Goal: Task Accomplishment & Management: Use online tool/utility

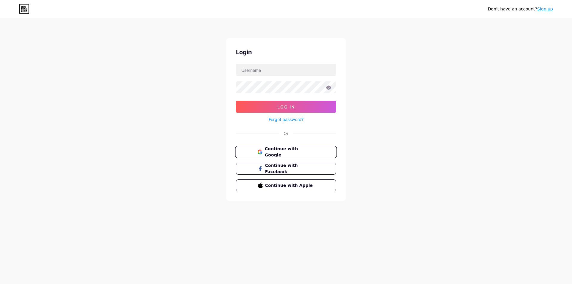
click at [290, 152] on span "Continue with Google" at bounding box center [290, 152] width 50 height 13
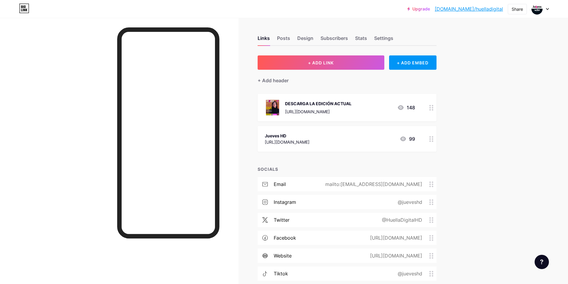
click at [351, 105] on div "DESCARGA LA EDICIÓN ACTUAL" at bounding box center [318, 103] width 66 height 6
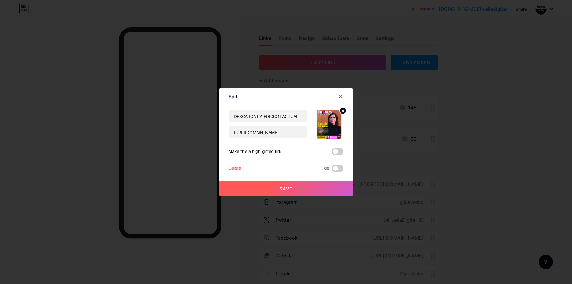
click at [345, 109] on circle at bounding box center [343, 111] width 7 height 7
click at [284, 135] on input "[URL][DOMAIN_NAME]" at bounding box center [268, 132] width 79 height 12
paste input "[URL][DOMAIN_NAME]"
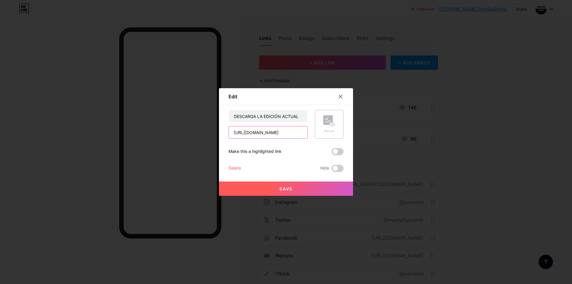
scroll to position [0, 112]
type input "[URL][DOMAIN_NAME]"
click at [325, 122] on rect at bounding box center [328, 120] width 10 height 10
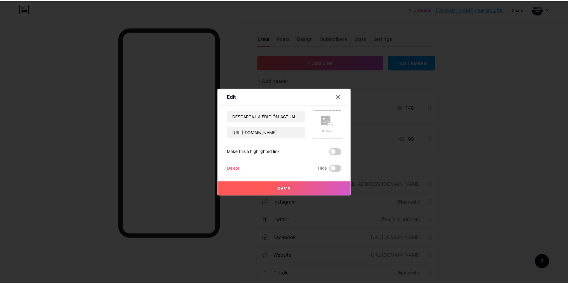
scroll to position [0, 0]
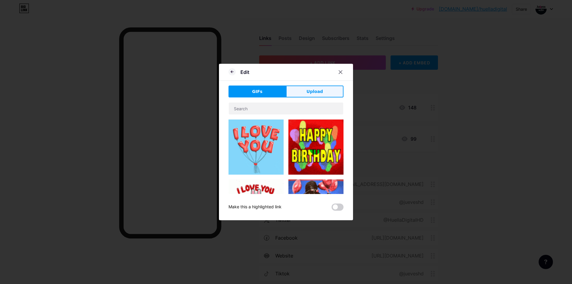
click at [312, 91] on span "Upload" at bounding box center [315, 91] width 16 height 6
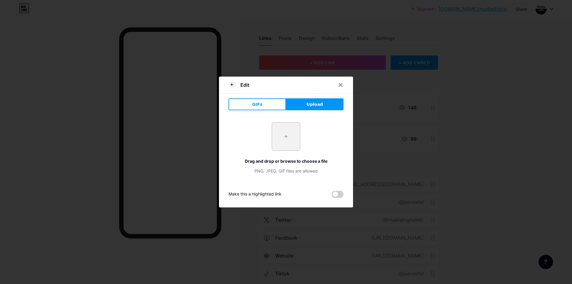
click at [288, 138] on input "file" at bounding box center [286, 136] width 28 height 28
type input "C:\fakepath\C110925_Página_01.jpg"
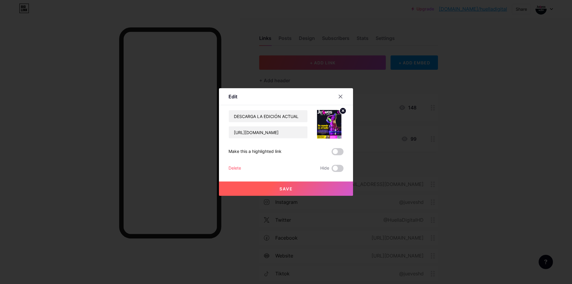
click at [289, 189] on span "Save" at bounding box center [285, 188] width 13 height 5
